Goal: Transaction & Acquisition: Purchase product/service

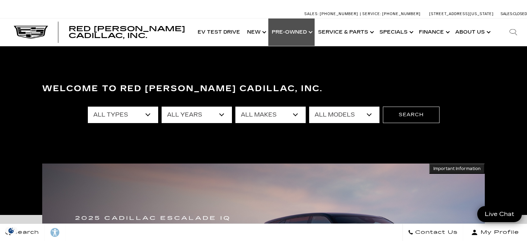
click at [305, 31] on link "Show Pre-Owned" at bounding box center [291, 32] width 46 height 27
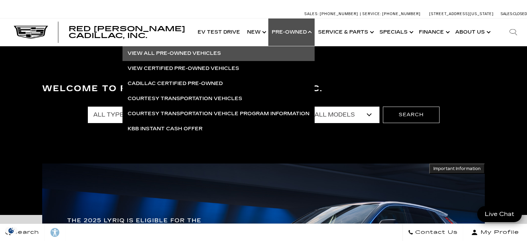
click at [198, 53] on link "View All Pre-Owned Vehicles" at bounding box center [218, 53] width 192 height 15
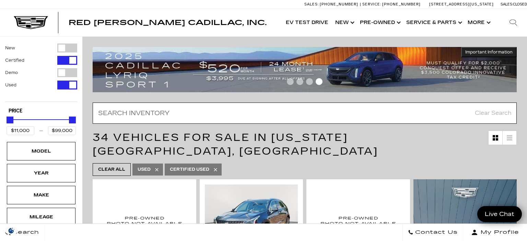
click at [161, 116] on input "text" at bounding box center [305, 113] width 424 height 21
type input "jeep"
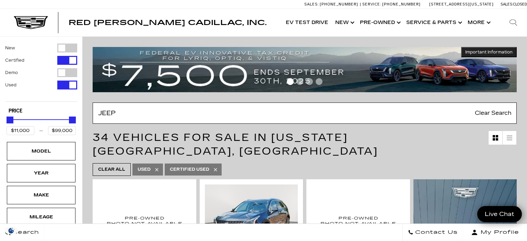
type input "$19,950"
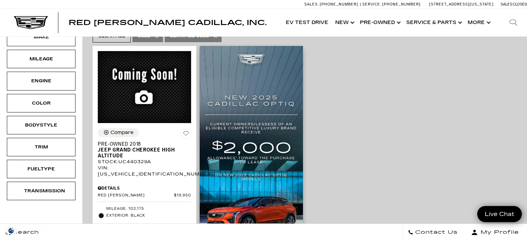
scroll to position [145, 0]
